Goal: Use online tool/utility: Utilize a website feature to perform a specific function

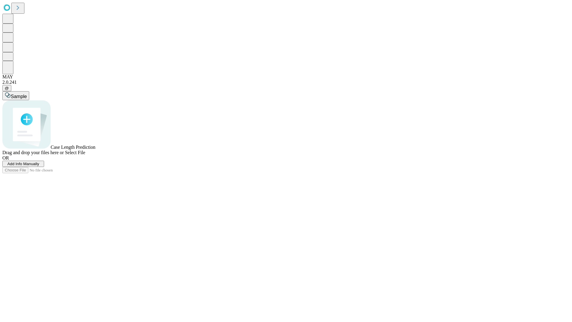
click at [39, 166] on span "Add Info Manually" at bounding box center [23, 164] width 32 height 4
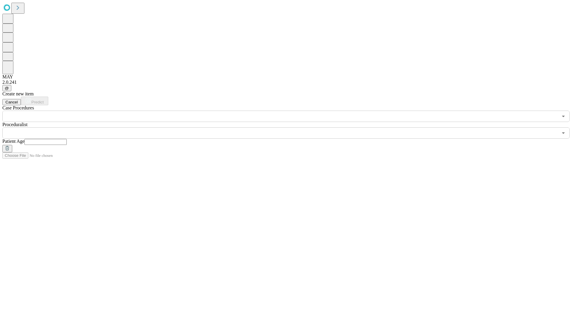
click at [67, 139] on input "text" at bounding box center [45, 142] width 42 height 6
type input "*"
click at [290, 127] on input "text" at bounding box center [280, 132] width 556 height 11
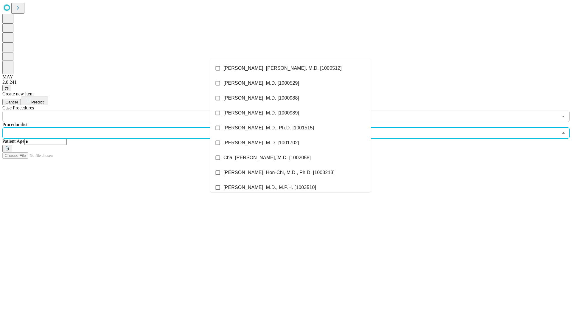
click at [291, 68] on li "[PERSON_NAME], [PERSON_NAME], M.D. [1000512]" at bounding box center [290, 68] width 161 height 15
click at [125, 111] on input "text" at bounding box center [280, 116] width 556 height 11
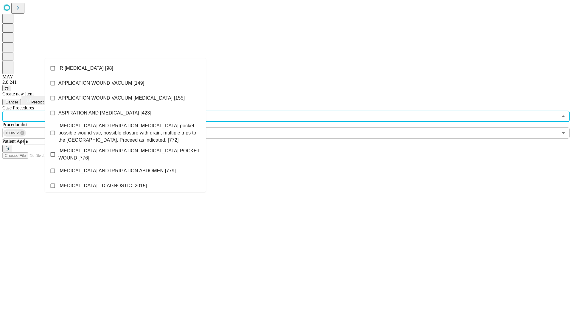
click at [126, 68] on li "IR [MEDICAL_DATA] [98]" at bounding box center [125, 68] width 161 height 15
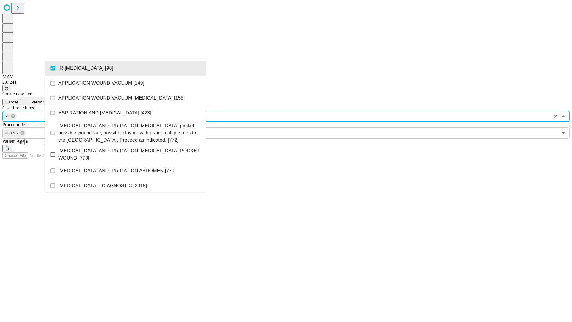
click at [44, 100] on span "Predict" at bounding box center [37, 102] width 12 height 4
